Goal: Task Accomplishment & Management: Complete application form

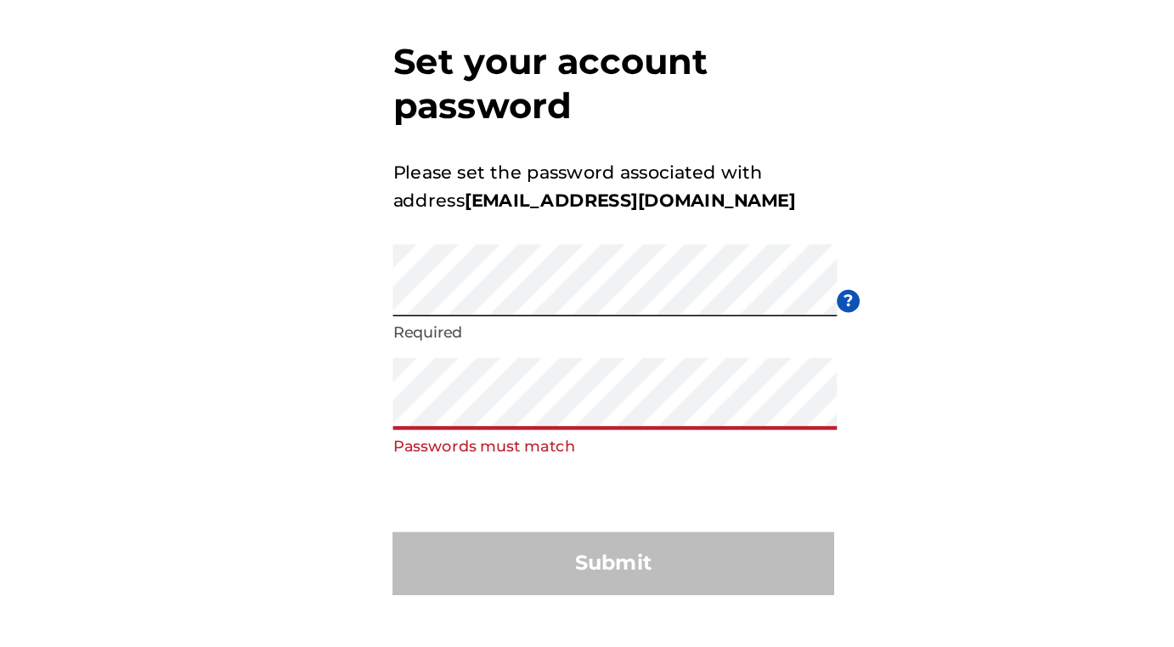
click at [405, 405] on div "Set your account password Please set the password associated with address [EMAI…" at bounding box center [587, 340] width 1174 height 494
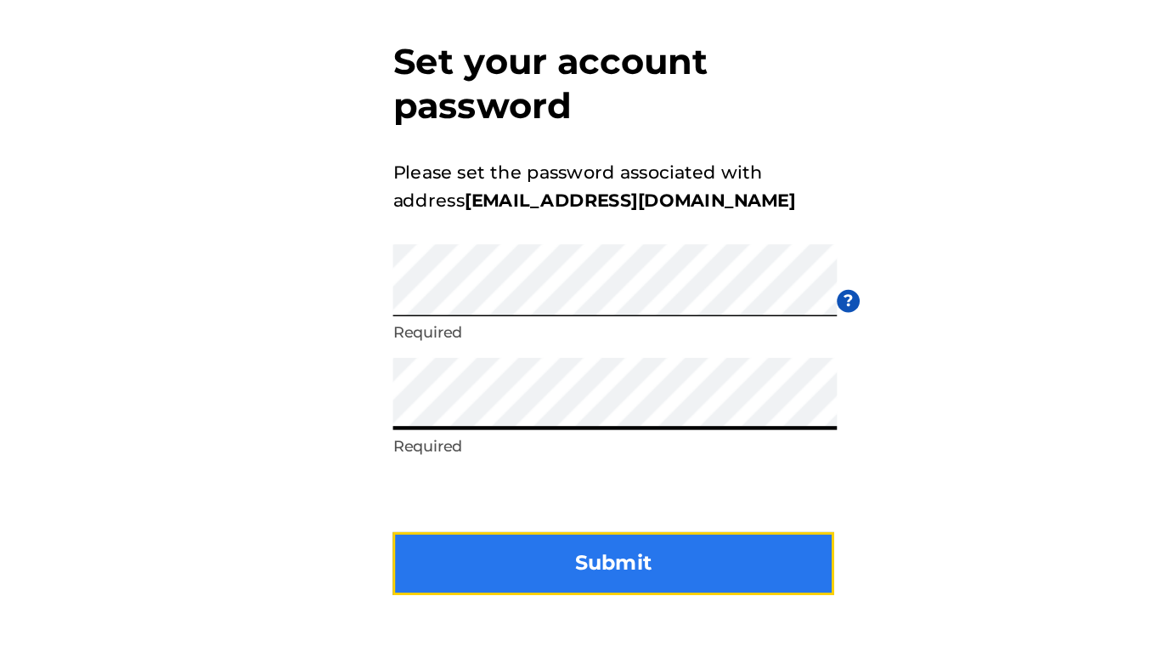
click at [604, 509] on button "Submit" at bounding box center [587, 510] width 297 height 42
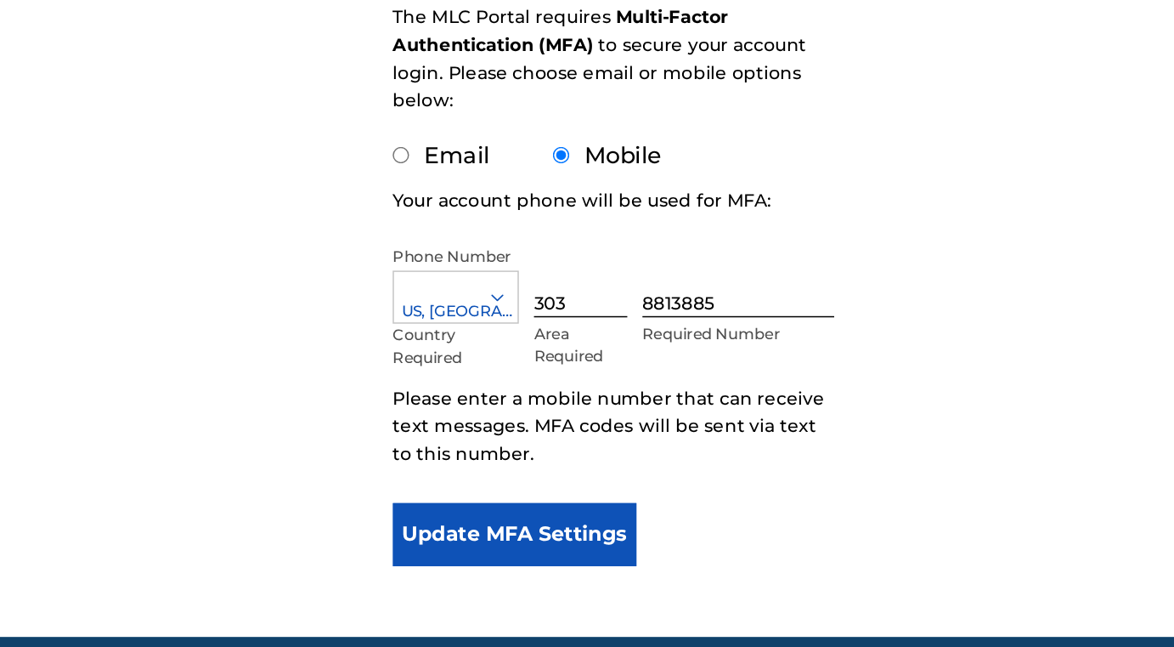
scroll to position [101, 0]
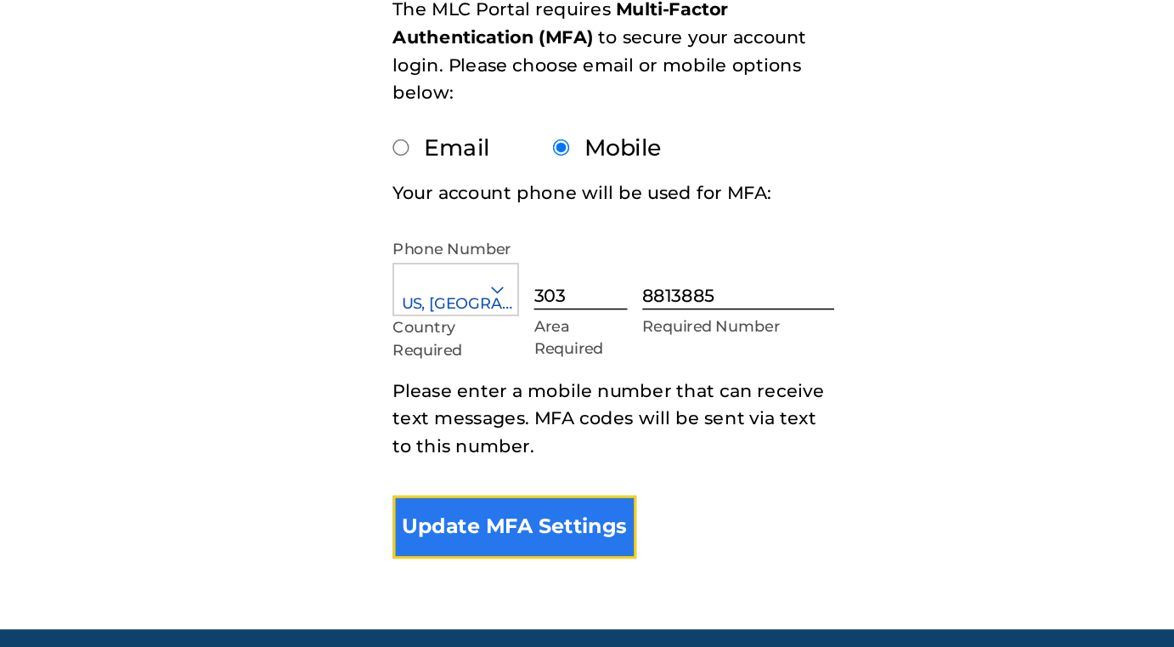
click at [536, 565] on button "Update MFA Settings" at bounding box center [521, 566] width 164 height 42
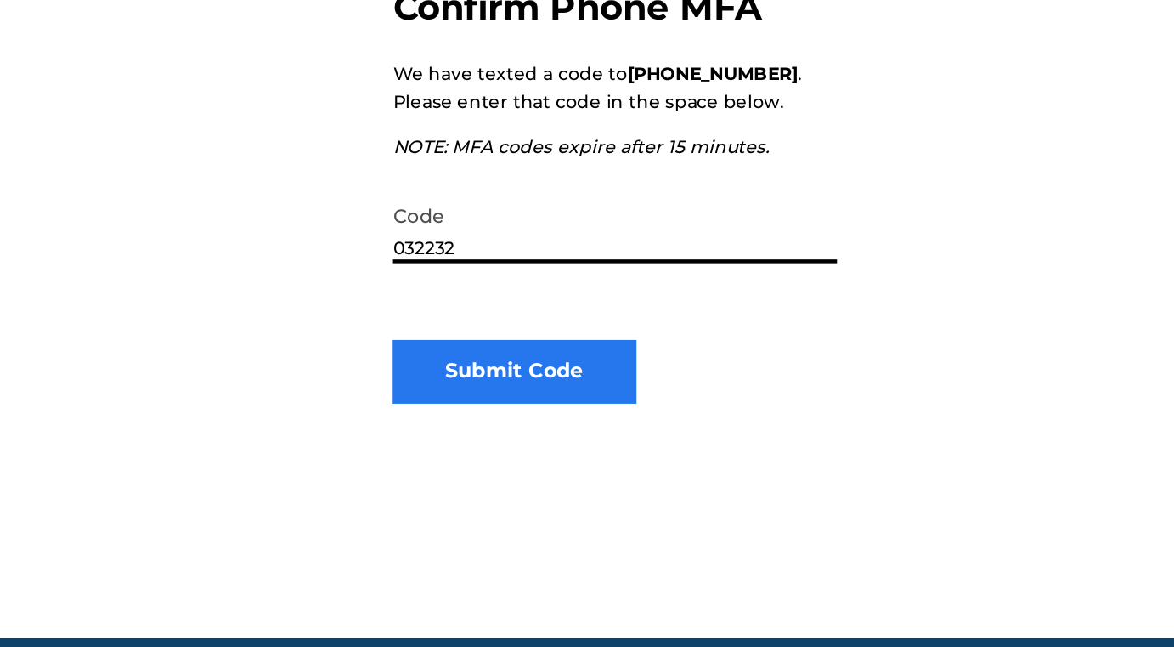
type input "032232"
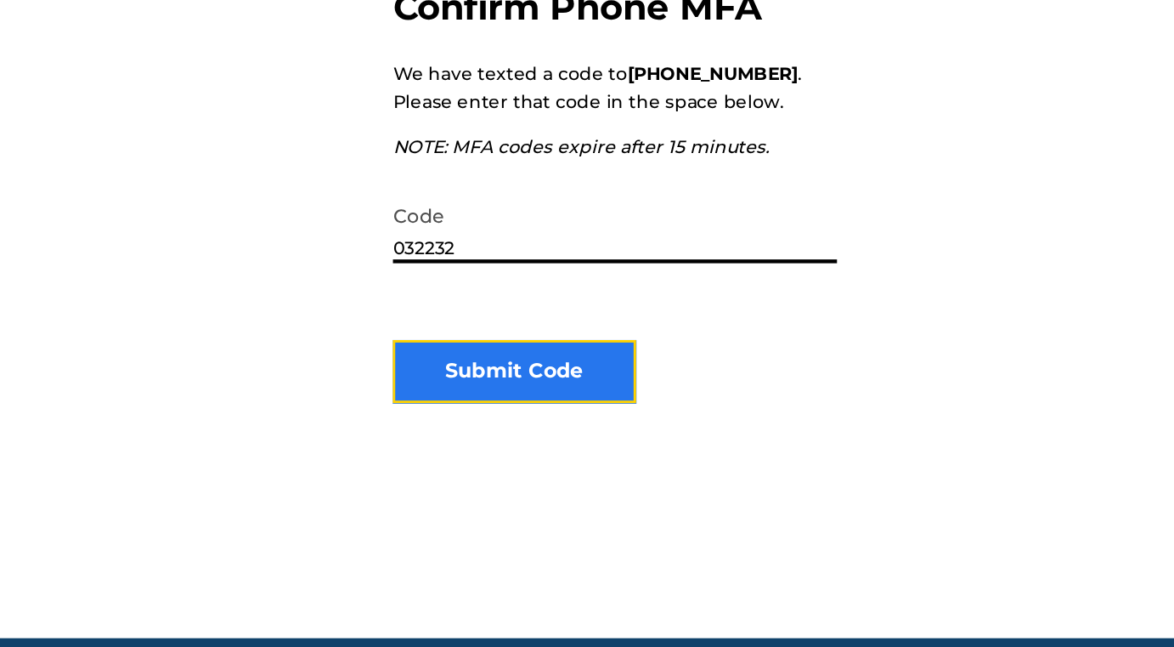
click at [558, 466] on button "Submit Code" at bounding box center [521, 461] width 164 height 42
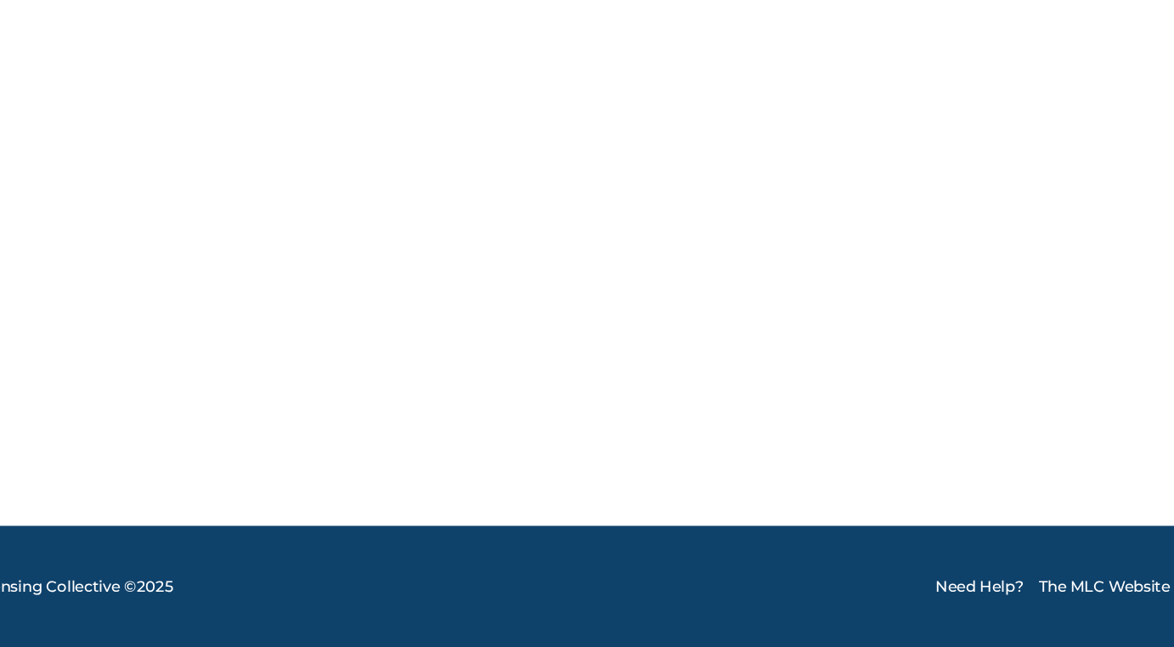
scroll to position [0, 0]
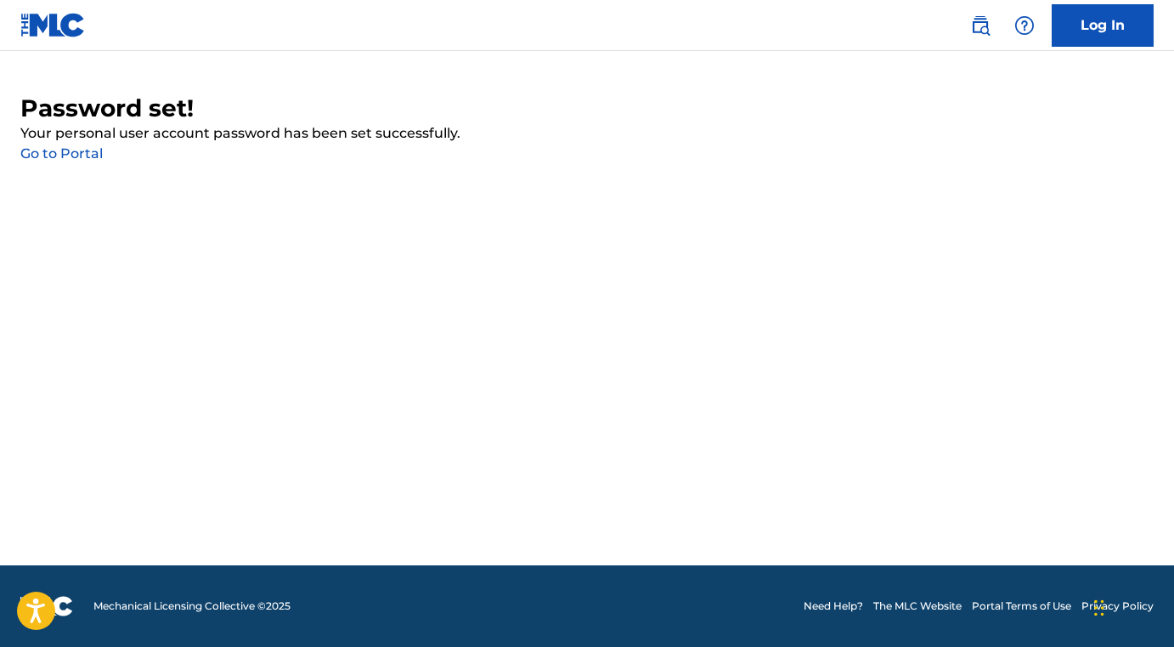
click at [66, 155] on link "Go to Portal" at bounding box center [61, 153] width 82 height 16
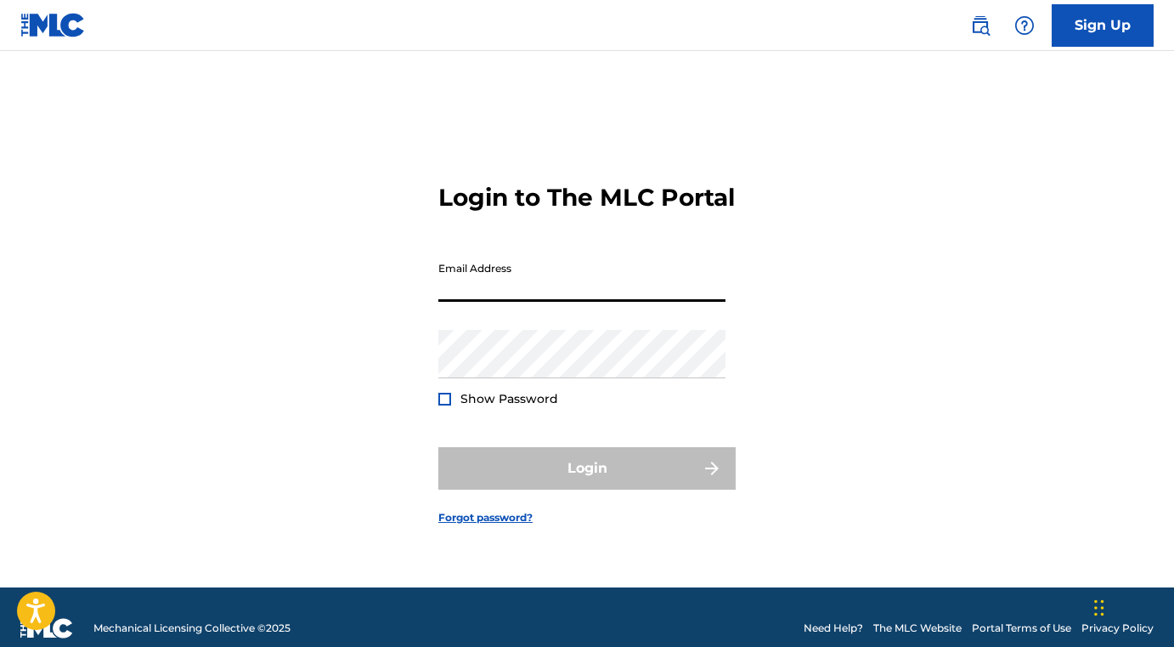
click at [505, 295] on input "Email Address" at bounding box center [582, 277] width 287 height 48
type input "[EMAIL_ADDRESS][DOMAIN_NAME]"
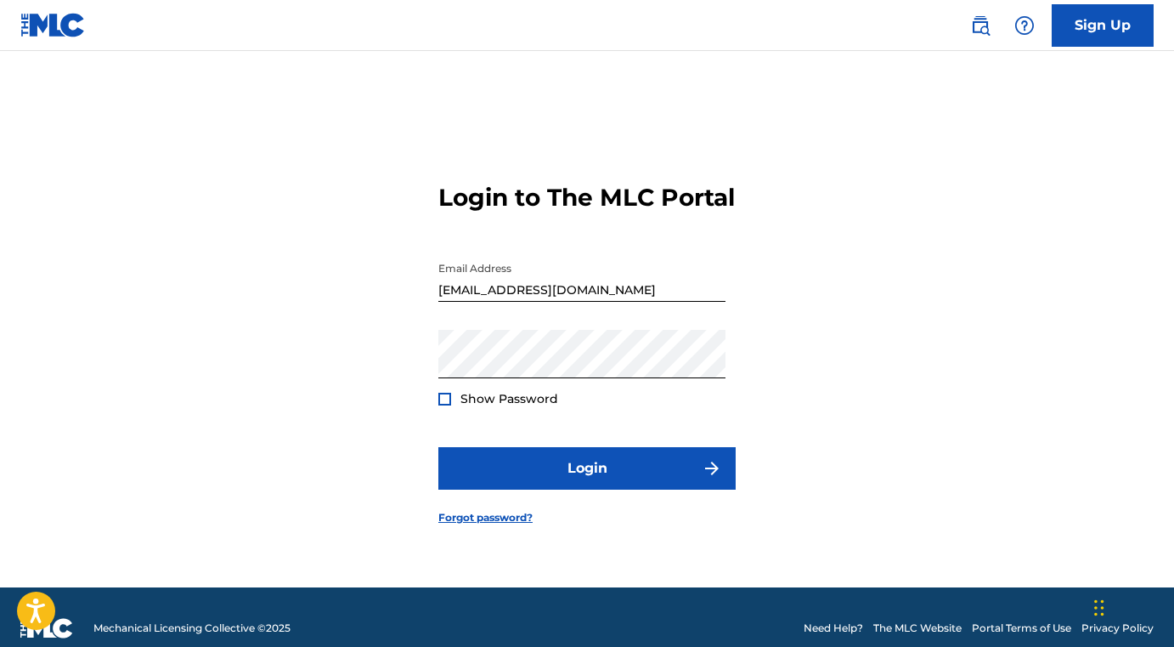
click at [448, 405] on div at bounding box center [445, 399] width 13 height 13
click at [444, 404] on img at bounding box center [444, 398] width 9 height 9
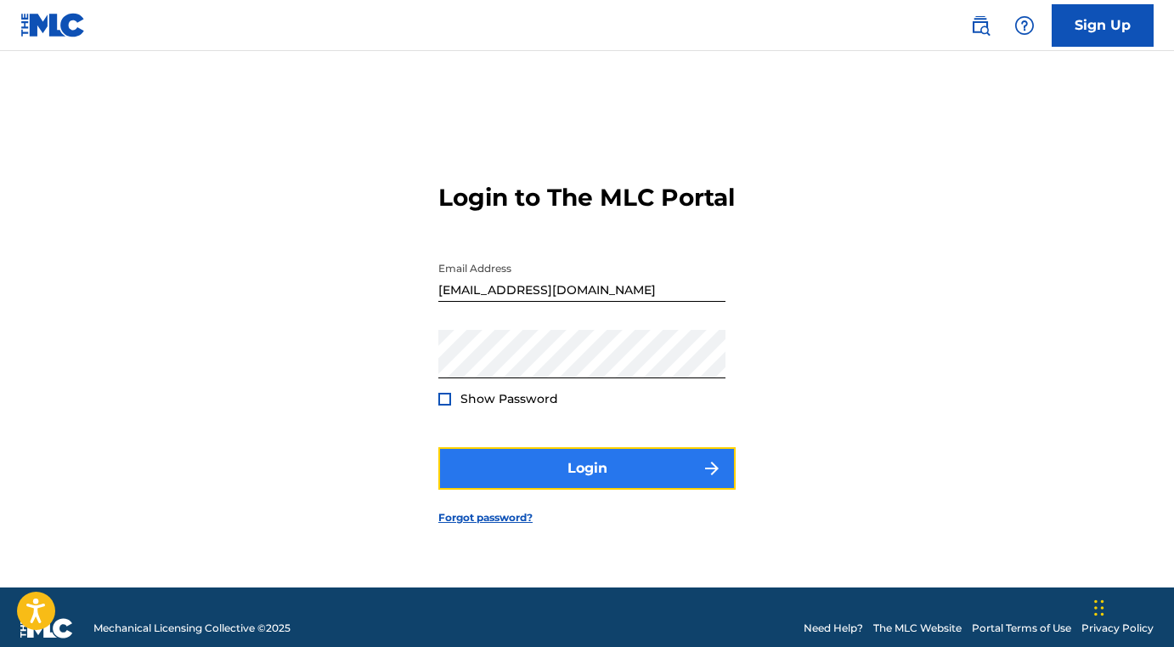
click at [598, 484] on button "Login" at bounding box center [587, 468] width 297 height 42
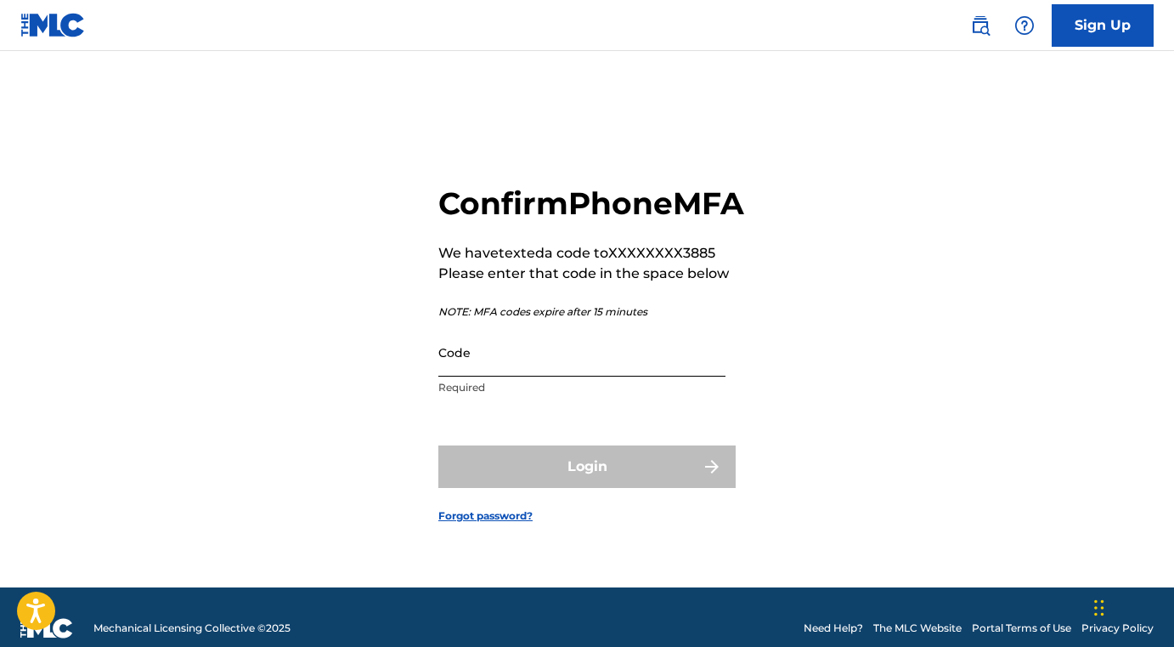
click at [469, 376] on input "Code" at bounding box center [582, 352] width 287 height 48
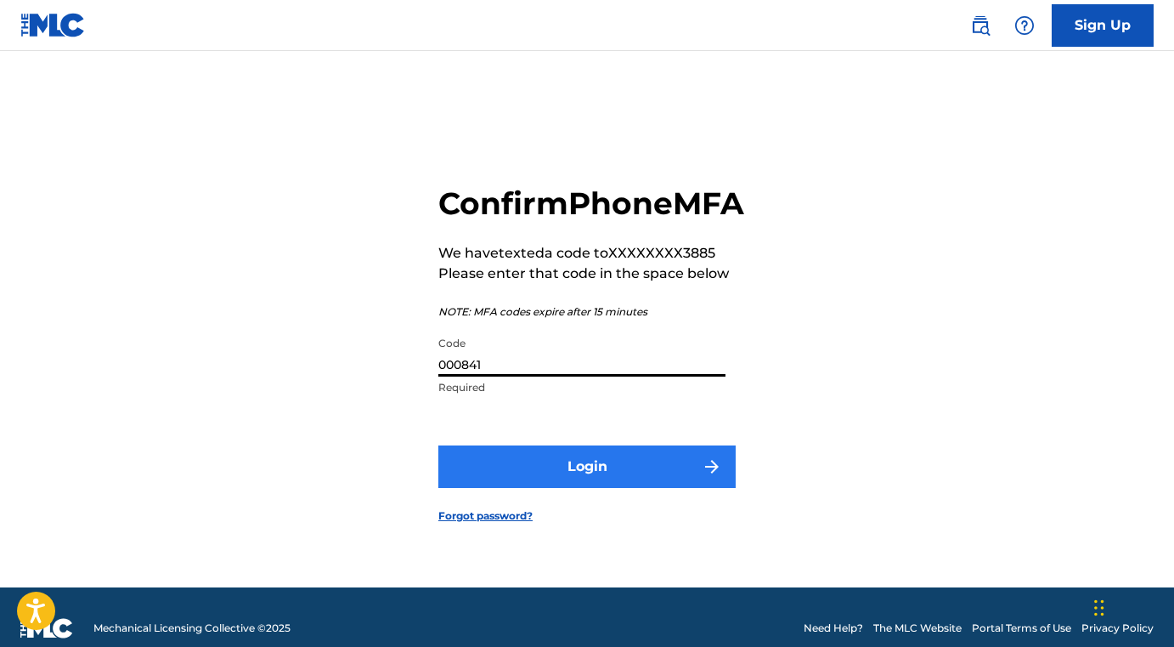
type input "000841"
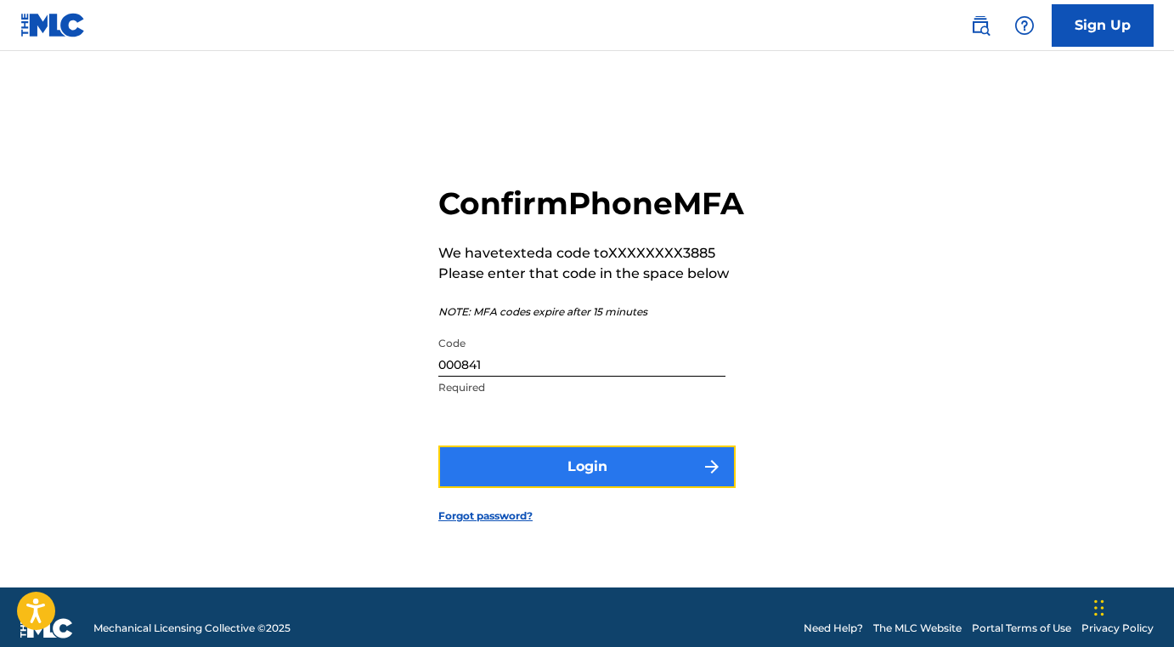
click at [622, 477] on button "Login" at bounding box center [587, 466] width 297 height 42
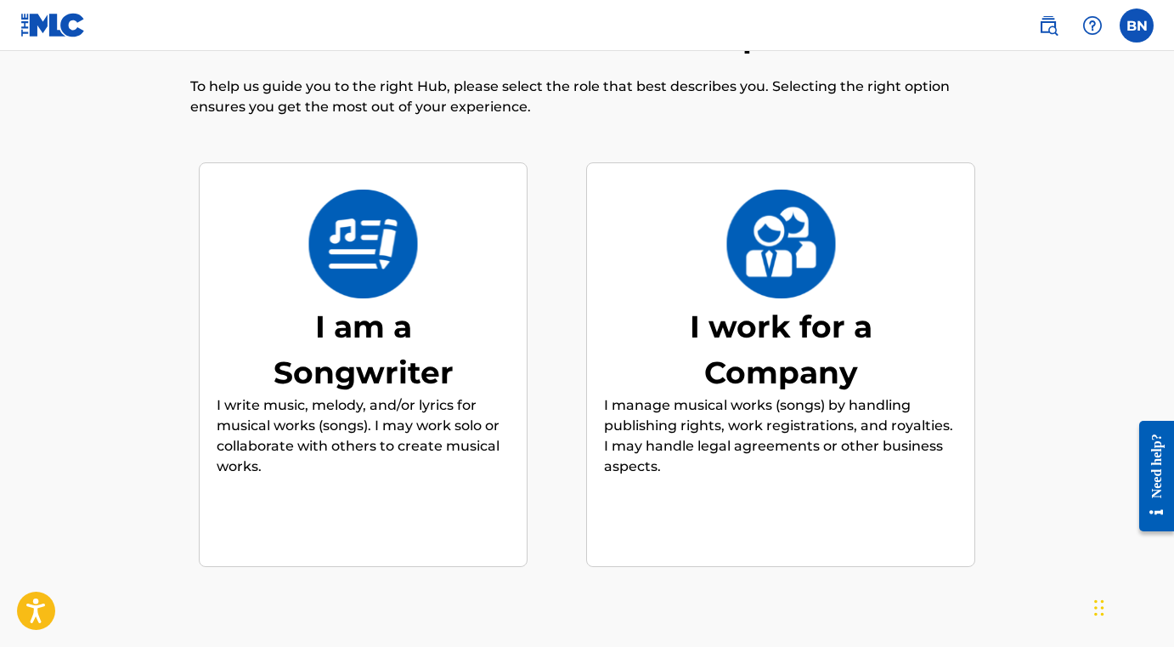
click at [365, 245] on img at bounding box center [363, 244] width 111 height 109
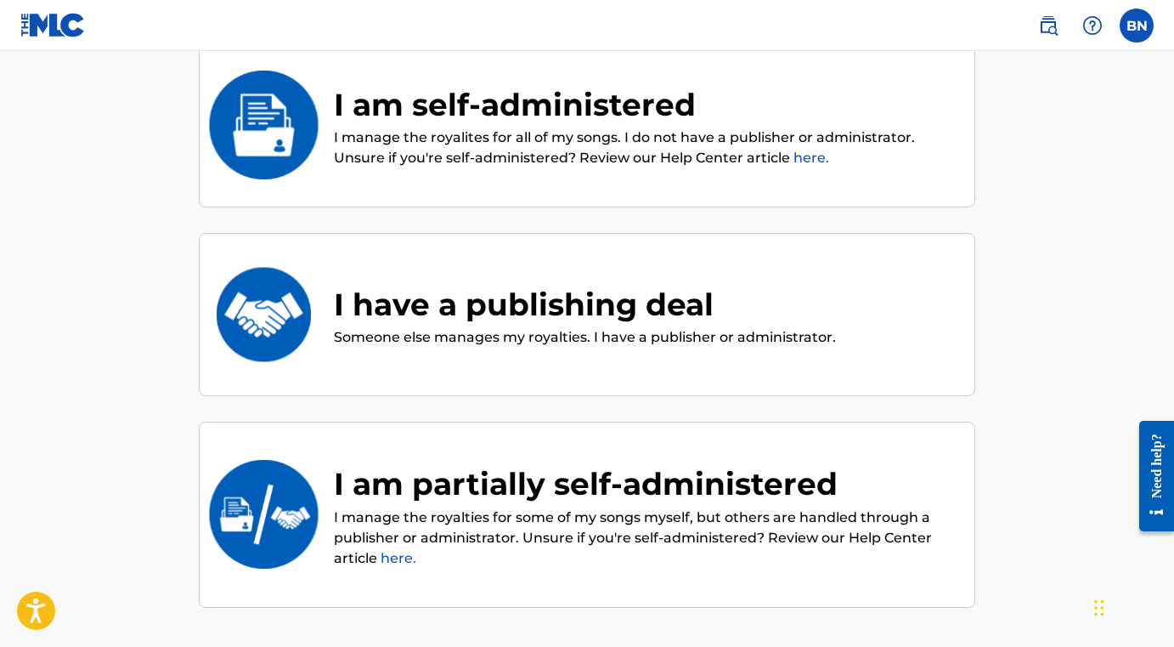
scroll to position [174, 0]
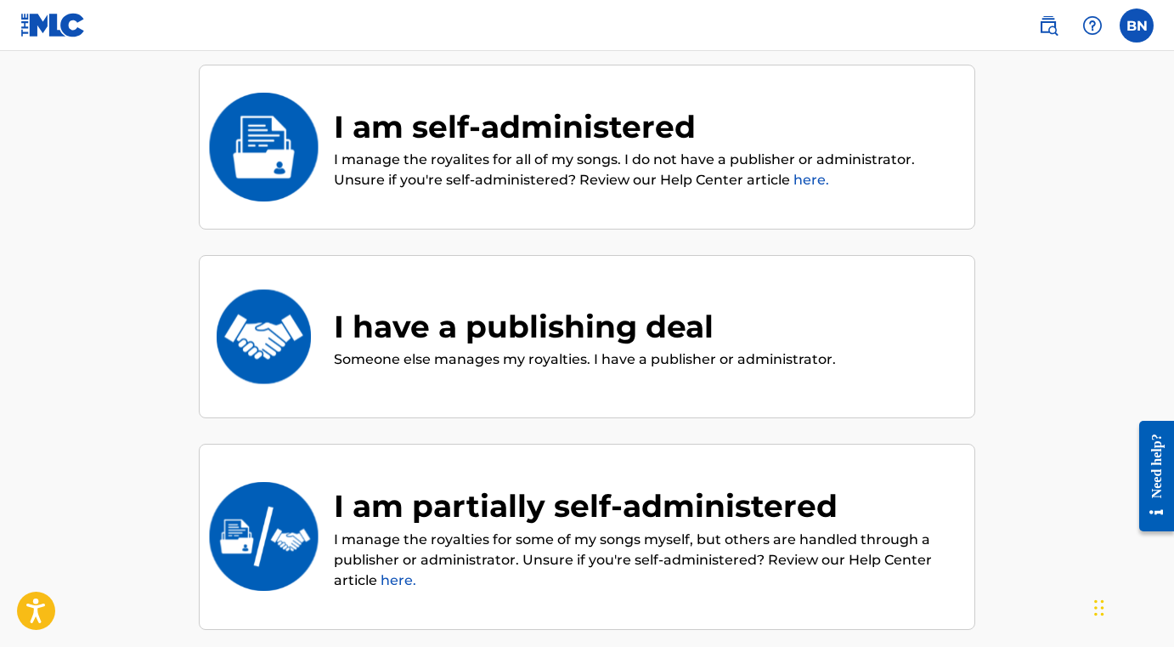
click at [813, 179] on link "here." at bounding box center [812, 180] width 36 height 16
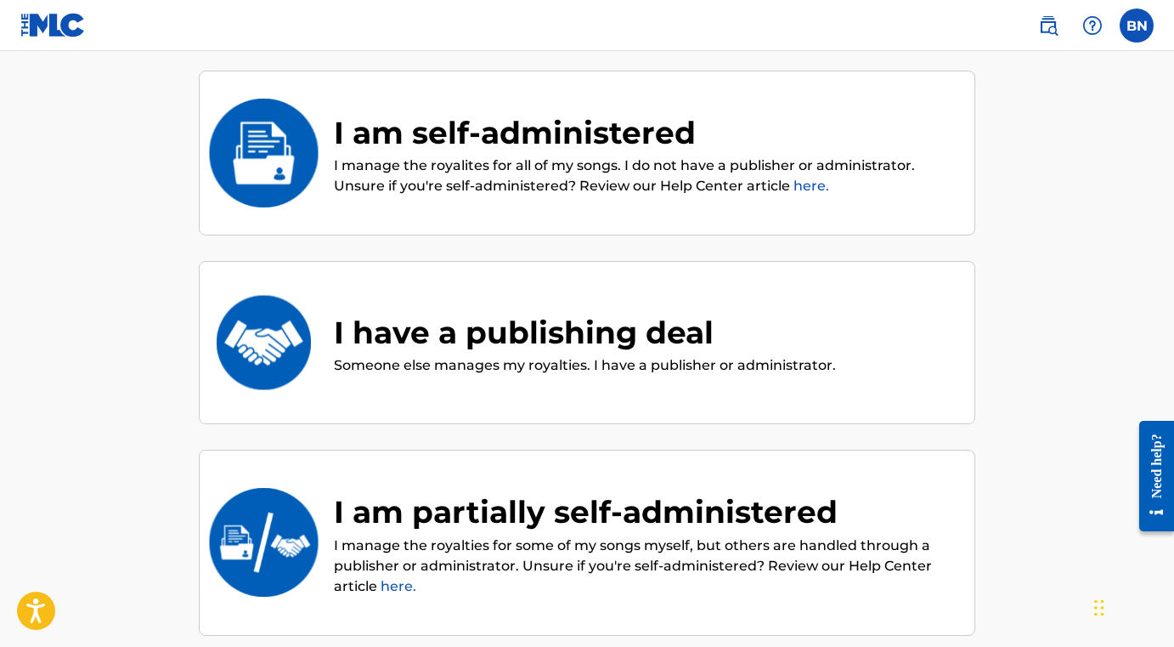
scroll to position [167, 0]
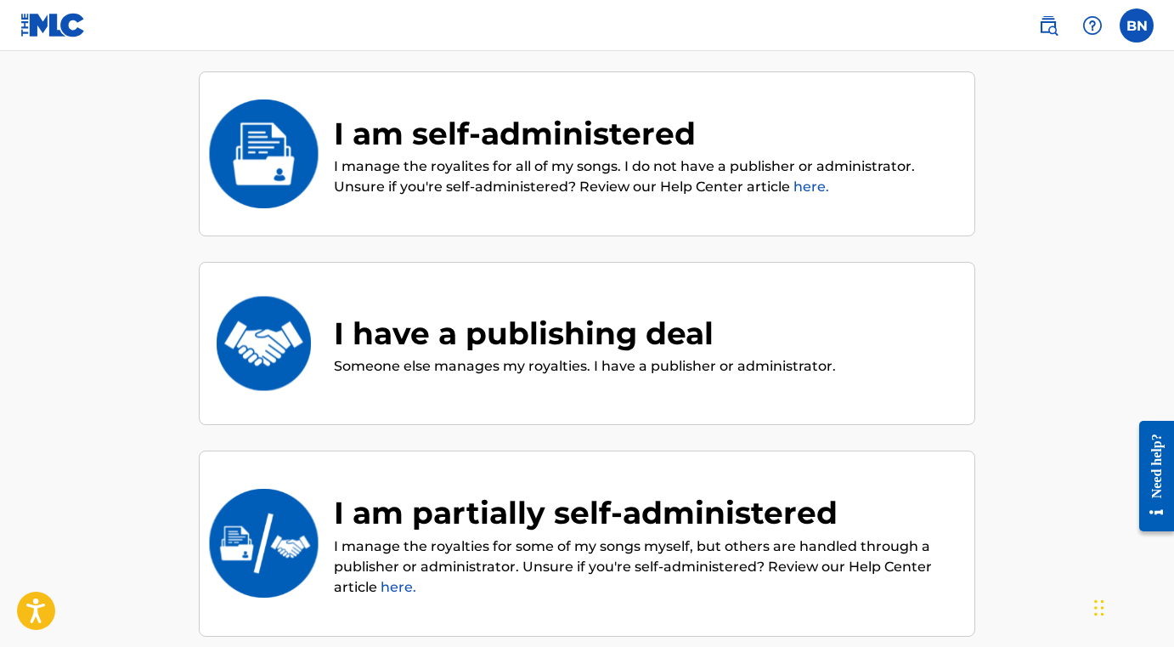
click at [649, 330] on div "I have a publishing deal" at bounding box center [585, 333] width 502 height 46
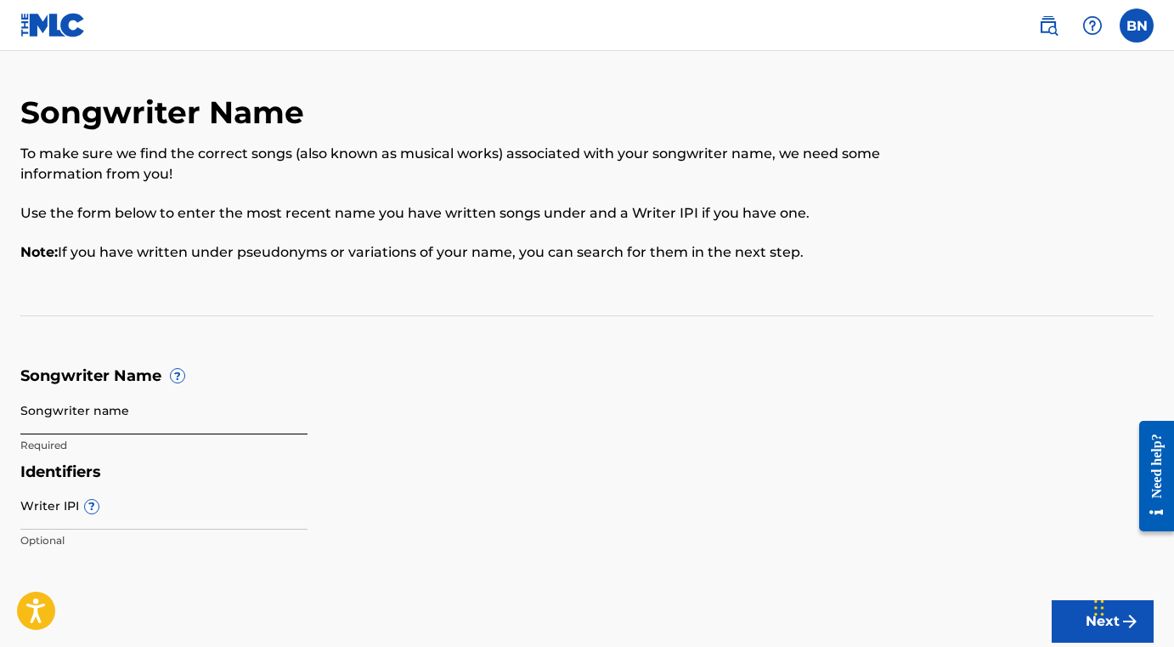
click at [118, 411] on input "Songwriter name" at bounding box center [163, 410] width 287 height 48
type input "[PERSON_NAME]"
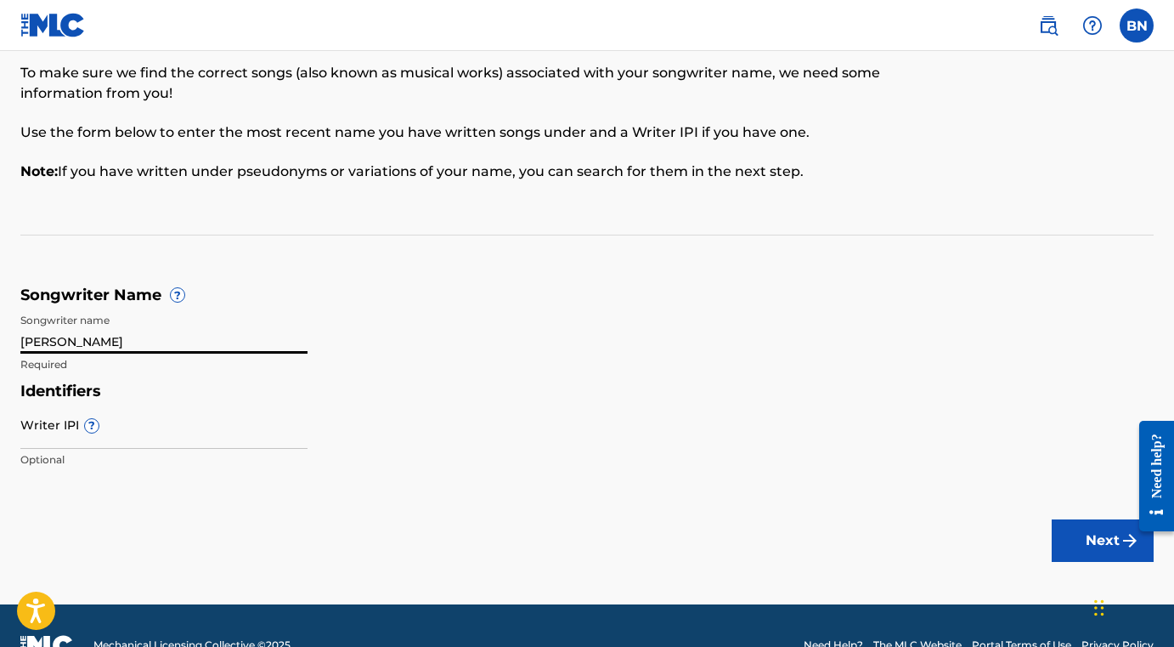
scroll to position [102, 0]
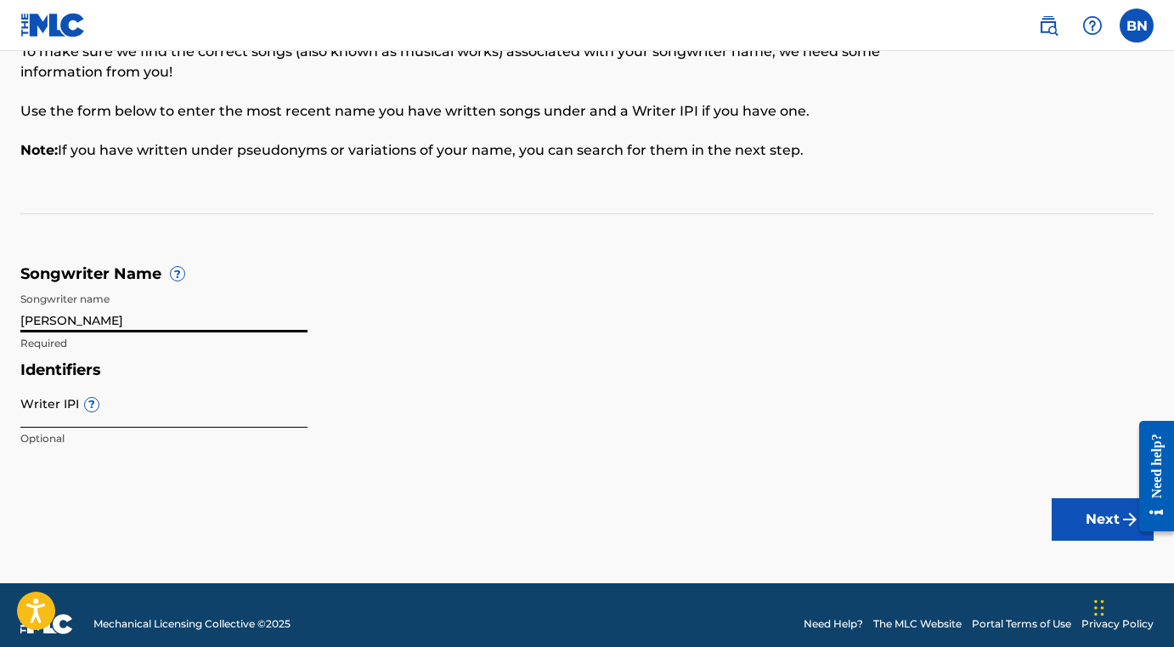
click at [56, 413] on input "Writer IPI ?" at bounding box center [163, 403] width 287 height 48
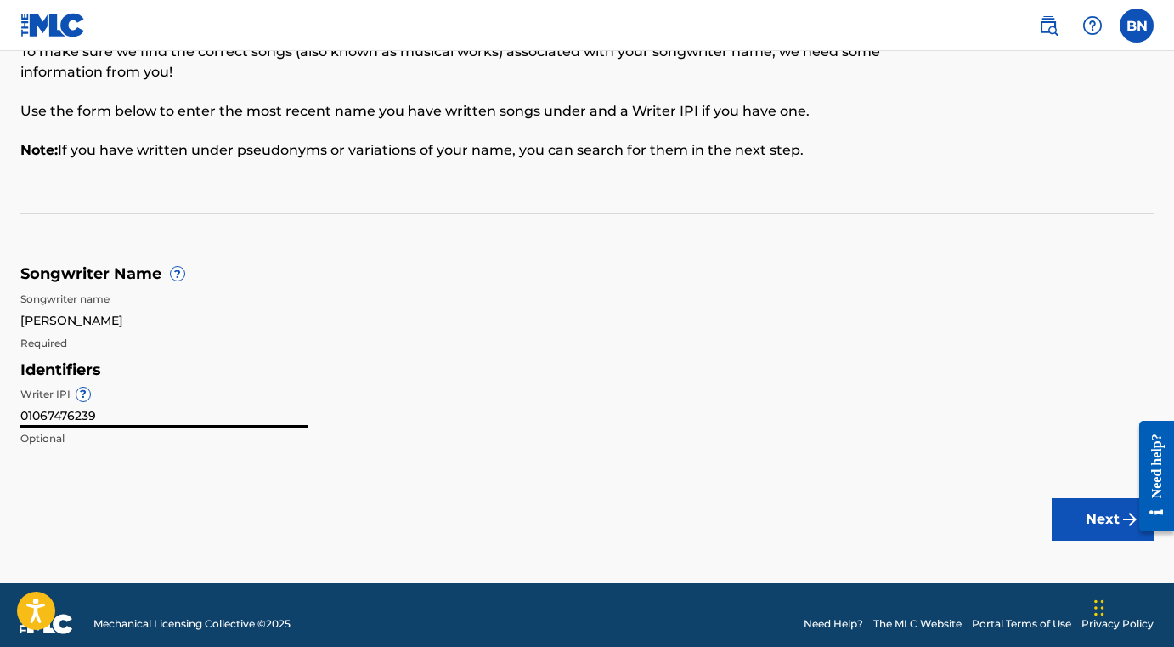
type input "01067476239"
click at [483, 420] on div "Identifiers Writer IPI ? 01067476239 Optional" at bounding box center [587, 408] width 1134 height 96
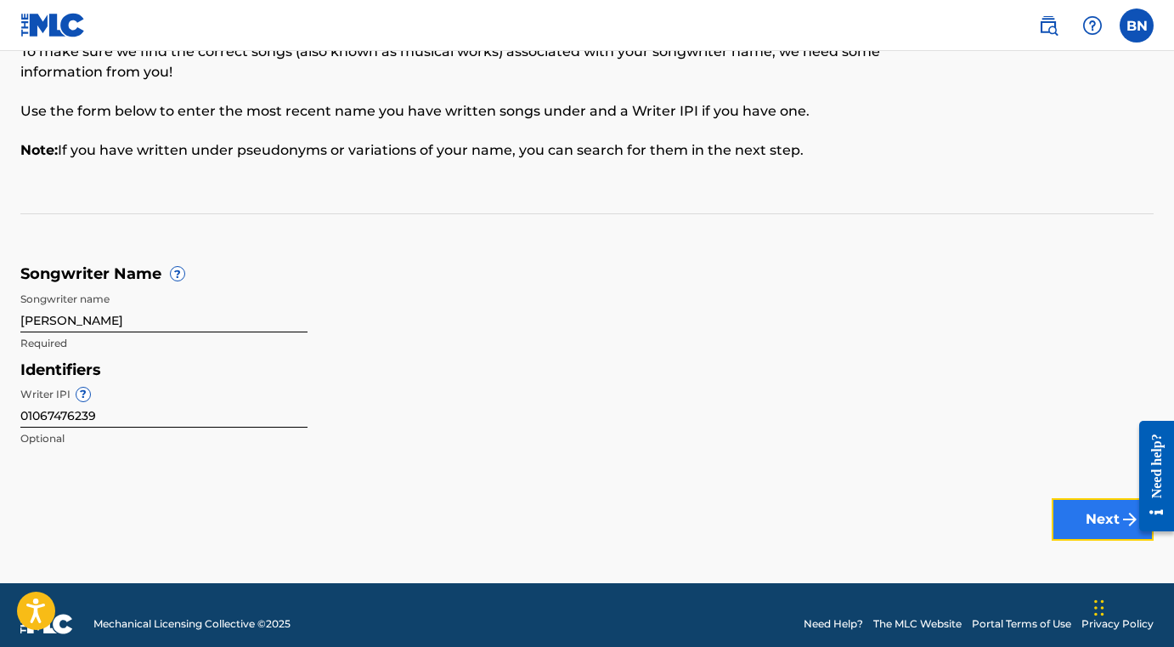
click at [1083, 517] on button "Next" at bounding box center [1103, 519] width 102 height 42
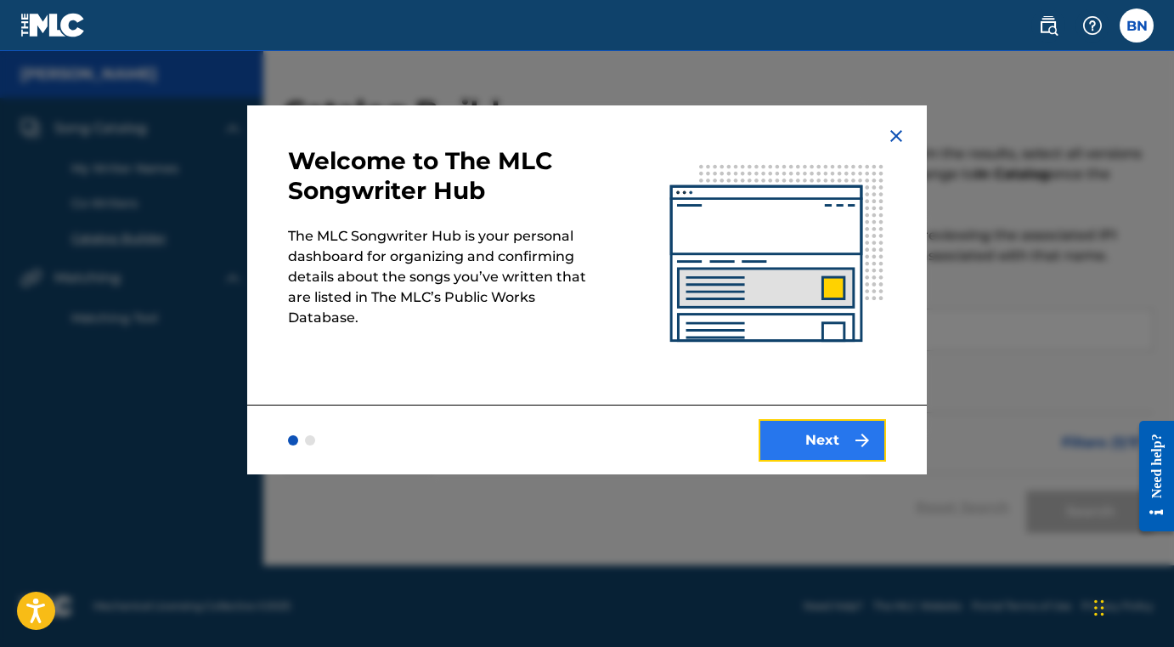
click at [824, 437] on button "Next" at bounding box center [822, 440] width 127 height 42
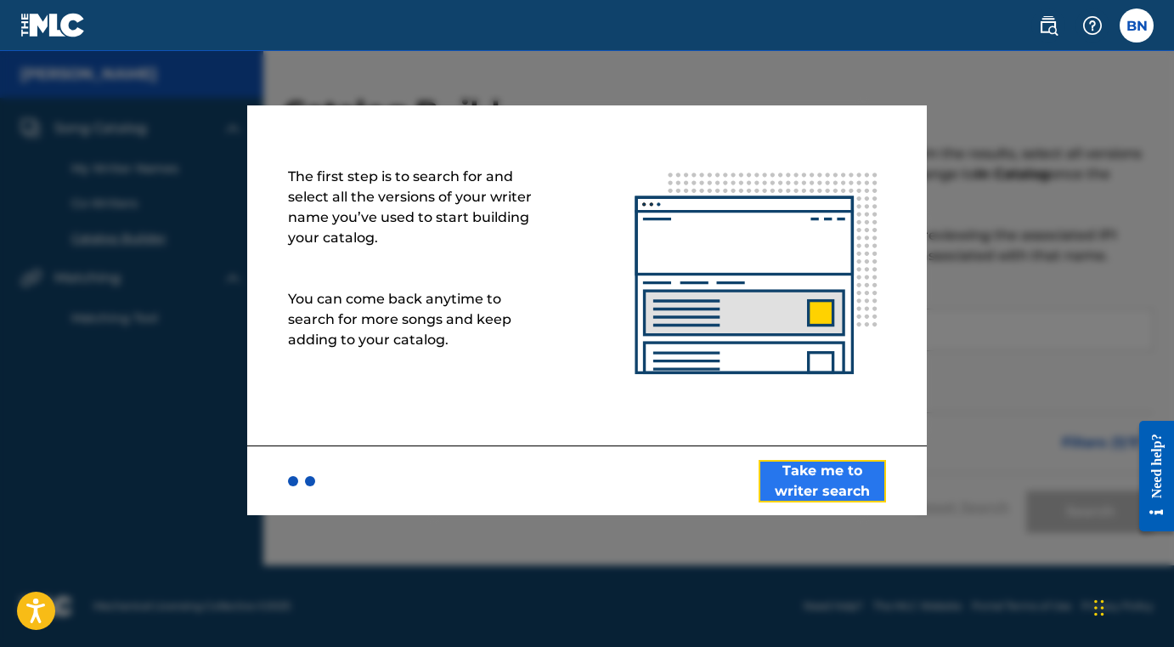
click at [825, 472] on button "Take me to writer search" at bounding box center [822, 481] width 127 height 42
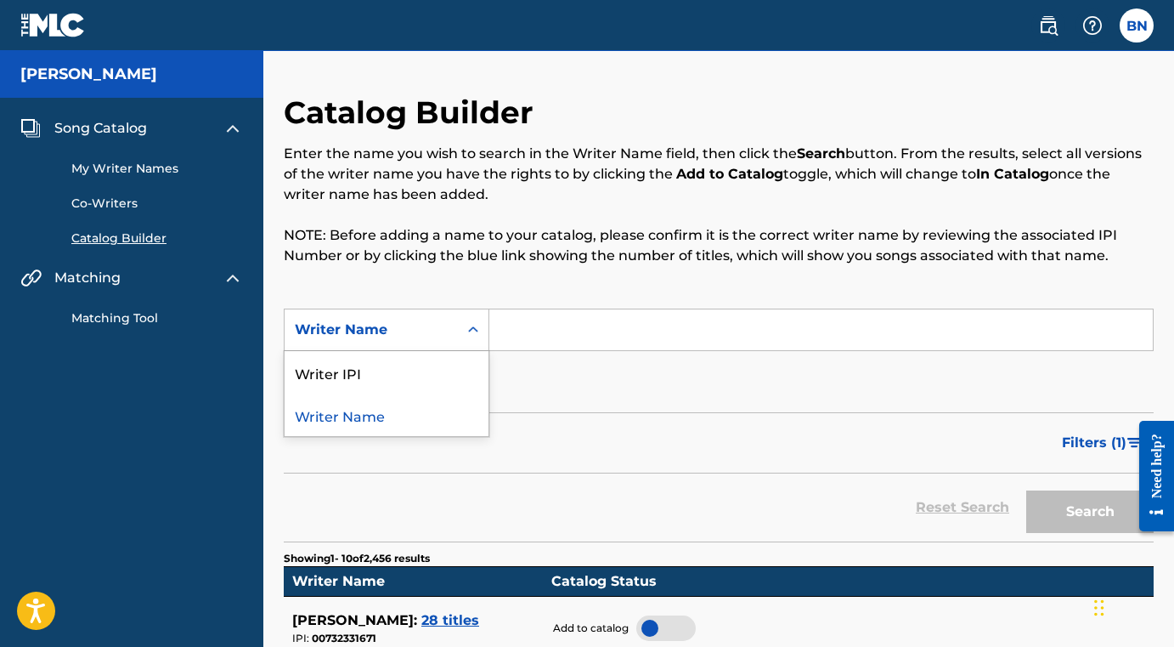
click at [473, 331] on icon "Search Form" at bounding box center [473, 329] width 17 height 17
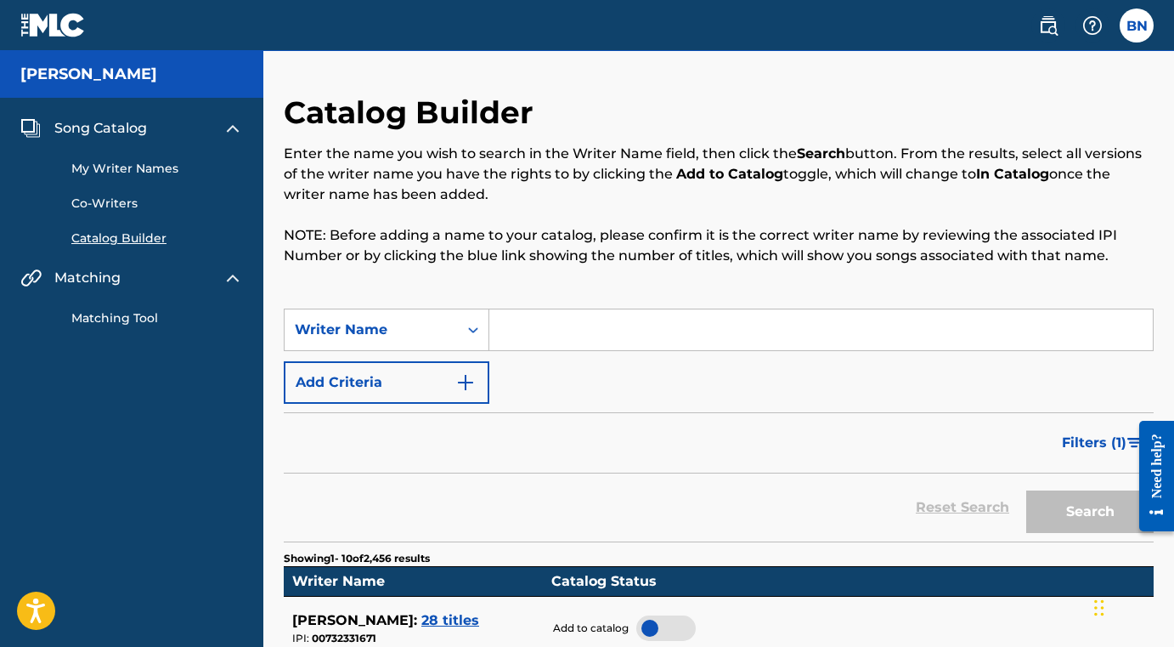
click at [476, 331] on icon "Search Form" at bounding box center [473, 329] width 17 height 17
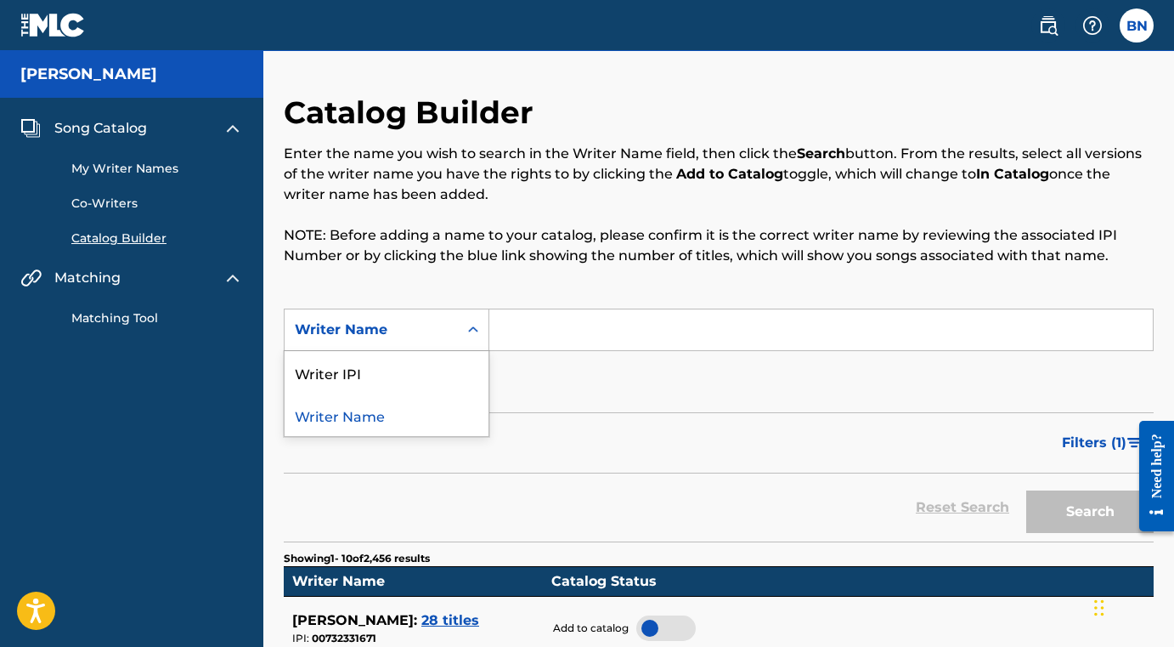
click at [341, 417] on div "Writer Name" at bounding box center [387, 414] width 204 height 42
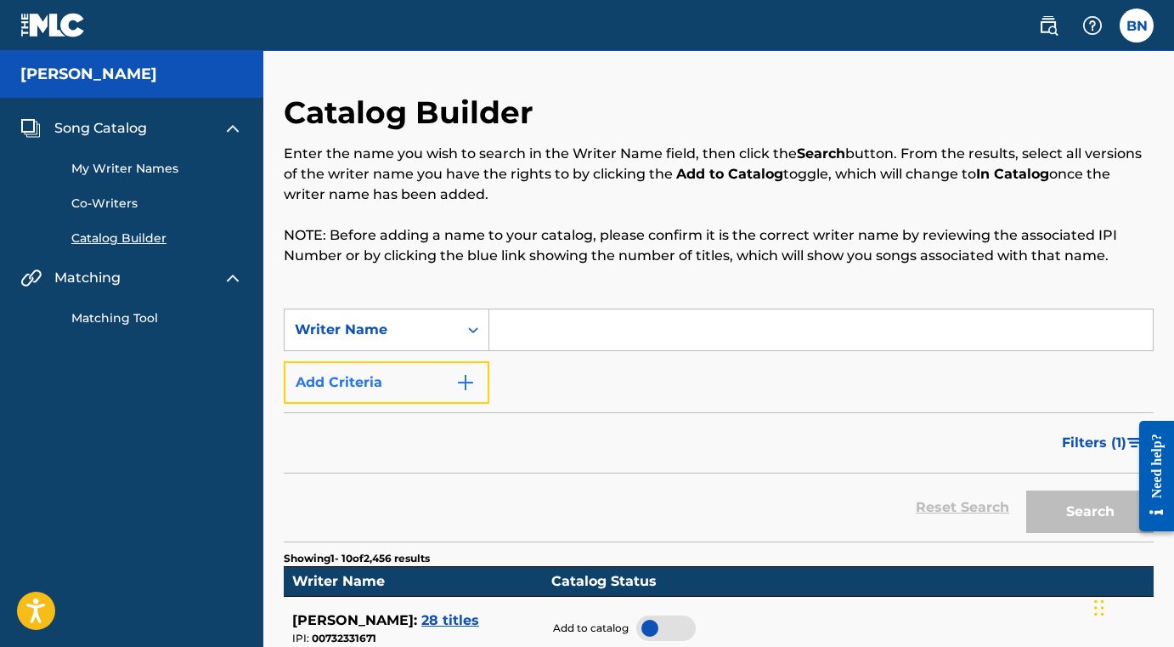
click at [392, 382] on button "Add Criteria" at bounding box center [387, 382] width 206 height 42
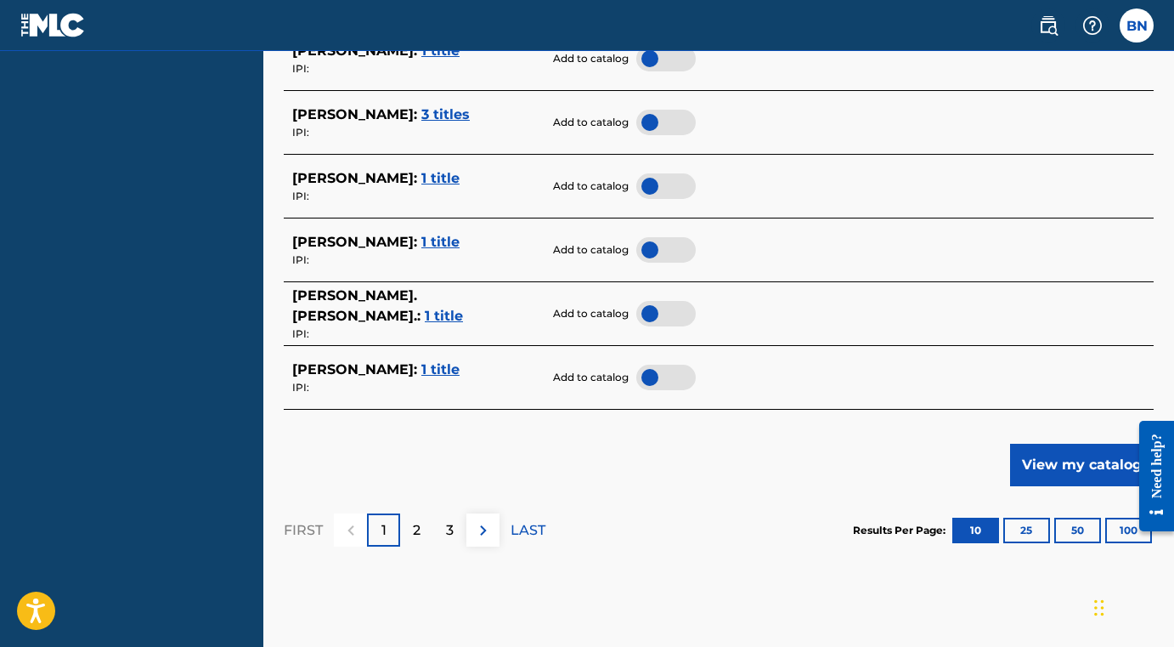
scroll to position [880, 0]
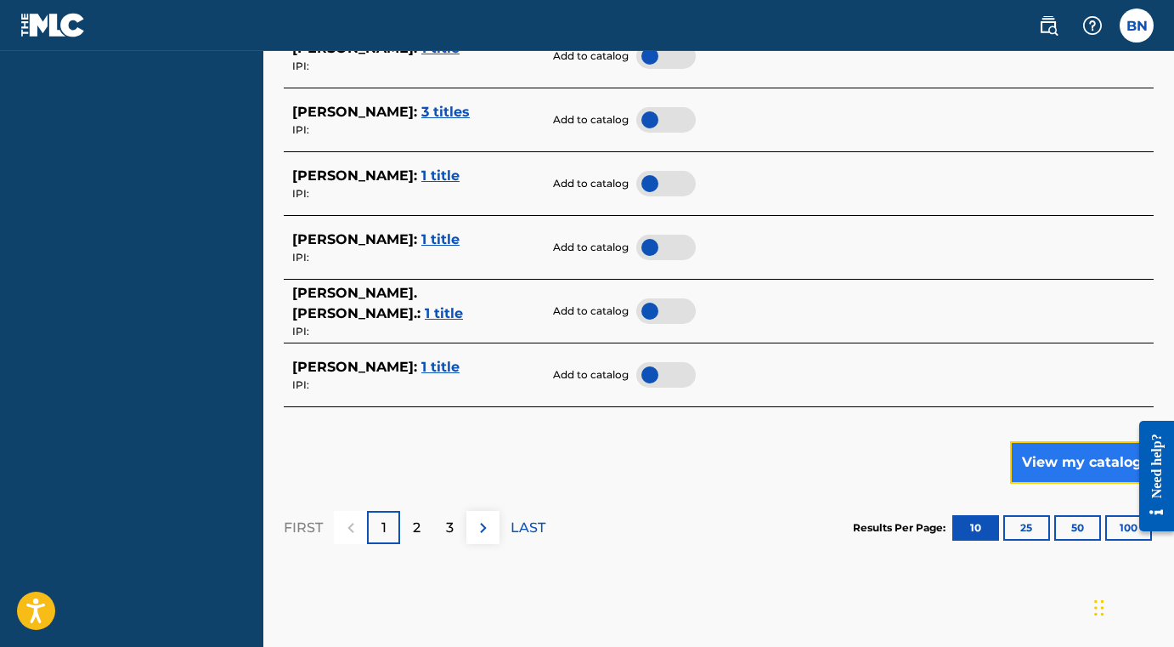
click at [1070, 468] on button "View my catalog" at bounding box center [1082, 462] width 144 height 42
